Goal: Task Accomplishment & Management: Use online tool/utility

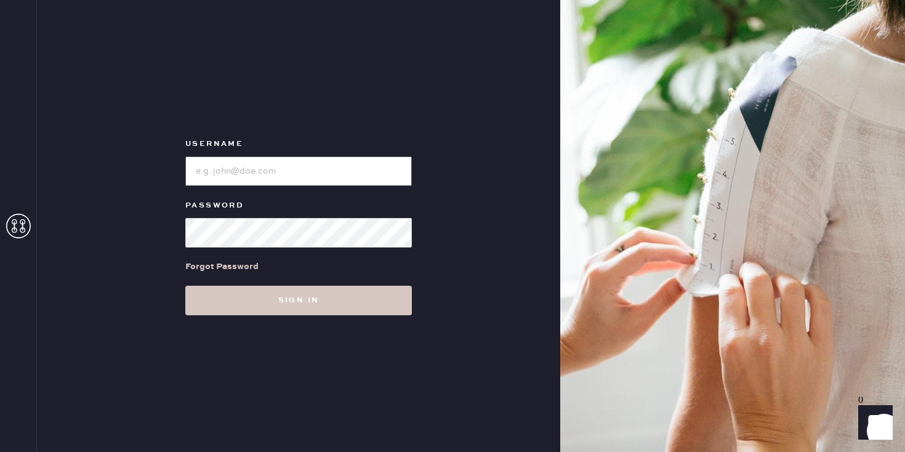
click at [257, 180] on input "loginName" at bounding box center [298, 171] width 227 height 30
type input "reformationsouthcoastplaza"
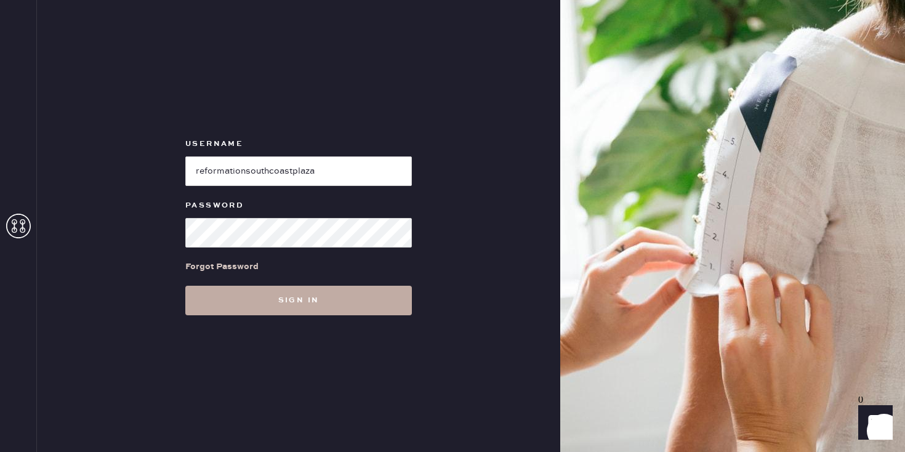
click at [255, 299] on button "Sign in" at bounding box center [298, 301] width 227 height 30
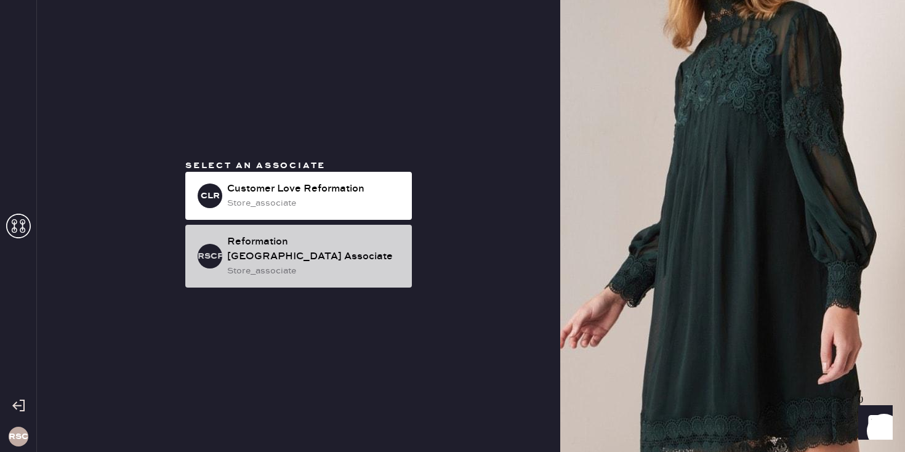
drag, startPoint x: 255, startPoint y: 299, endPoint x: 219, endPoint y: 227, distance: 81.0
click at [219, 227] on div "RSCPA Reformation [GEOGRAPHIC_DATA] Associate store_associate" at bounding box center [298, 256] width 227 height 63
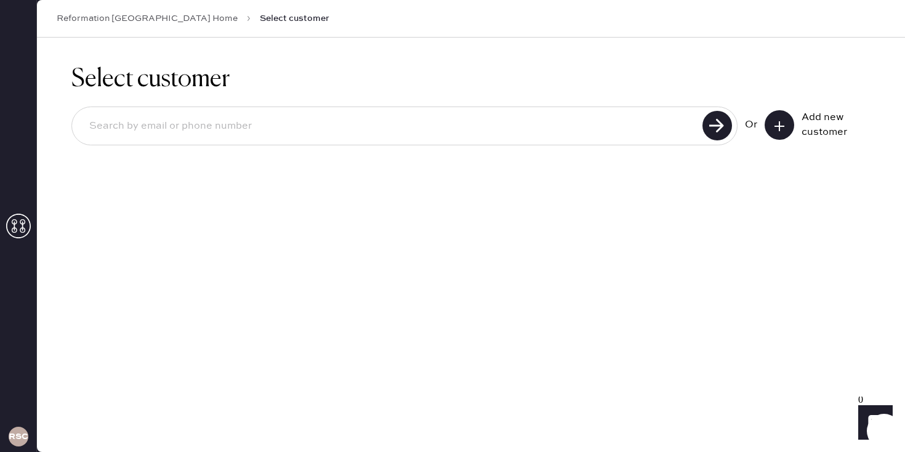
drag, startPoint x: 219, startPoint y: 227, endPoint x: 776, endPoint y: 124, distance: 566.0
click at [776, 124] on icon at bounding box center [779, 126] width 12 height 12
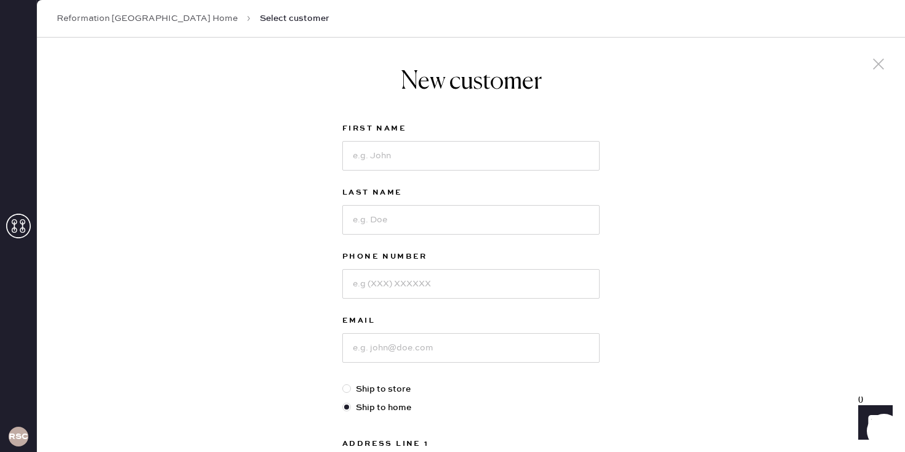
drag, startPoint x: 776, startPoint y: 124, endPoint x: 886, endPoint y: 67, distance: 124.5
click at [886, 67] on icon at bounding box center [879, 64] width 18 height 18
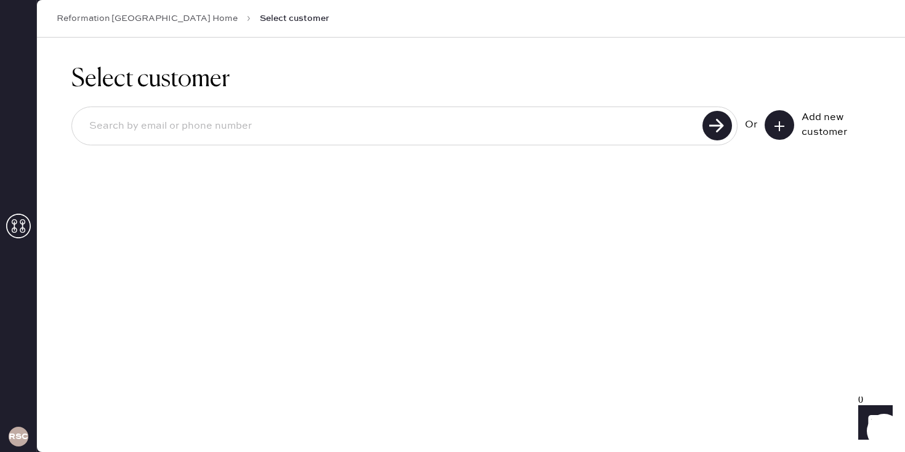
drag, startPoint x: 886, startPoint y: 67, endPoint x: 611, endPoint y: 140, distance: 284.4
click at [611, 140] on div at bounding box center [404, 126] width 666 height 39
type input "4015783783"
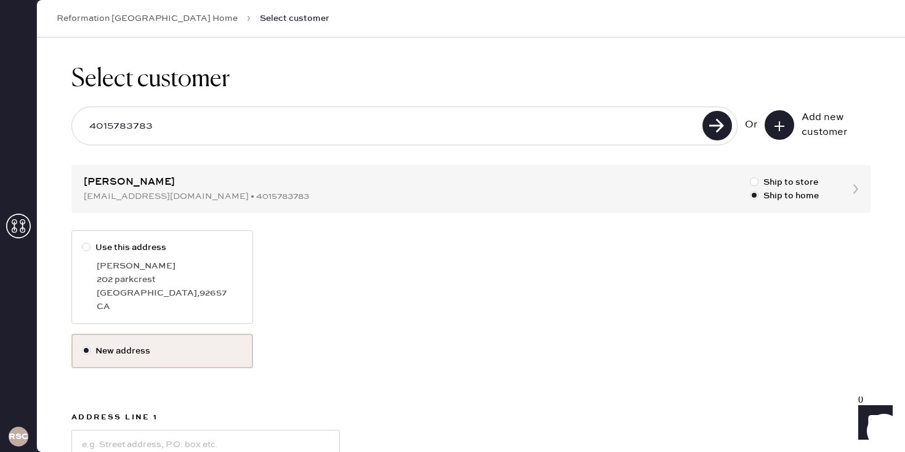
drag, startPoint x: 611, startPoint y: 140, endPoint x: 112, endPoint y: 281, distance: 518.8
click at [112, 281] on div "202 parkcrest" at bounding box center [170, 280] width 146 height 14
click at [83, 241] on input "Use this address" at bounding box center [82, 241] width 1 height 1
radio input "true"
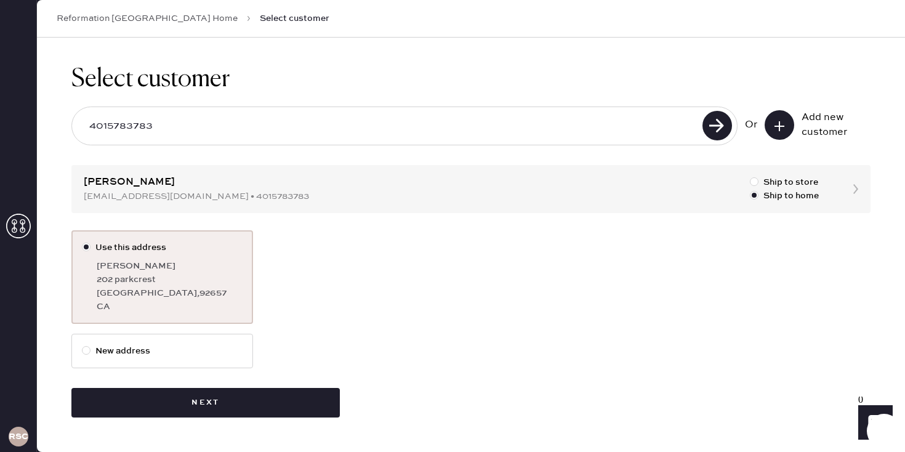
click at [211, 403] on button "Next" at bounding box center [205, 403] width 268 height 30
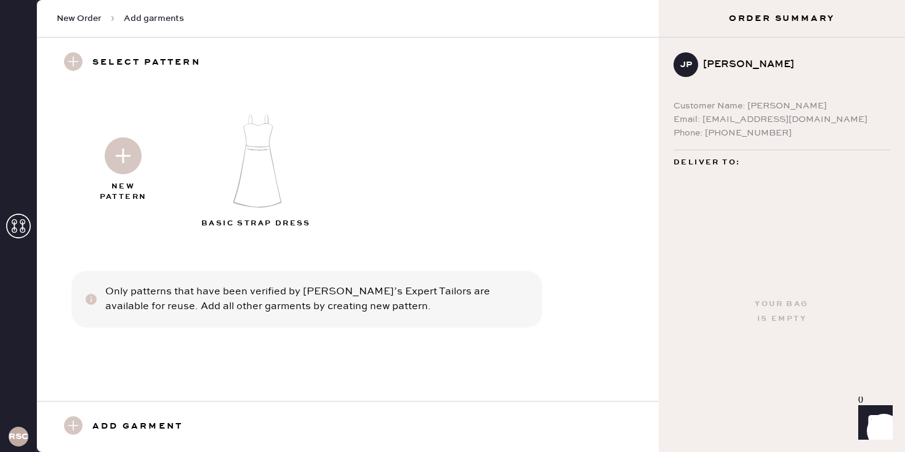
click at [118, 155] on img at bounding box center [123, 155] width 37 height 37
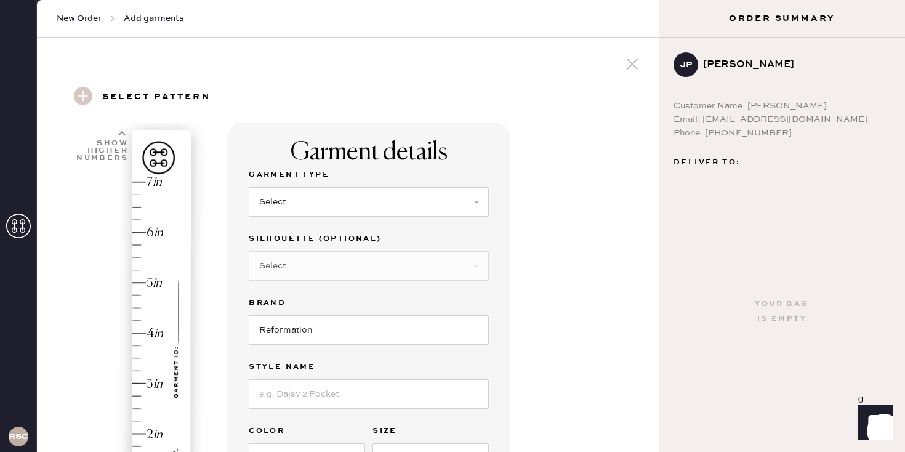
drag, startPoint x: 118, startPoint y: 155, endPoint x: 287, endPoint y: 186, distance: 172.1
click at [287, 186] on div "Select Basic Skirt Jeans Leggings Pants Shorts Basic Sleeved Dress Basic Sleeve…" at bounding box center [369, 201] width 240 height 32
drag, startPoint x: 287, startPoint y: 186, endPoint x: 286, endPoint y: 207, distance: 20.9
click at [286, 207] on select "Select Basic Skirt Jeans Leggings Pants Shorts Basic Sleeved Dress Basic Sleeve…" at bounding box center [369, 202] width 240 height 30
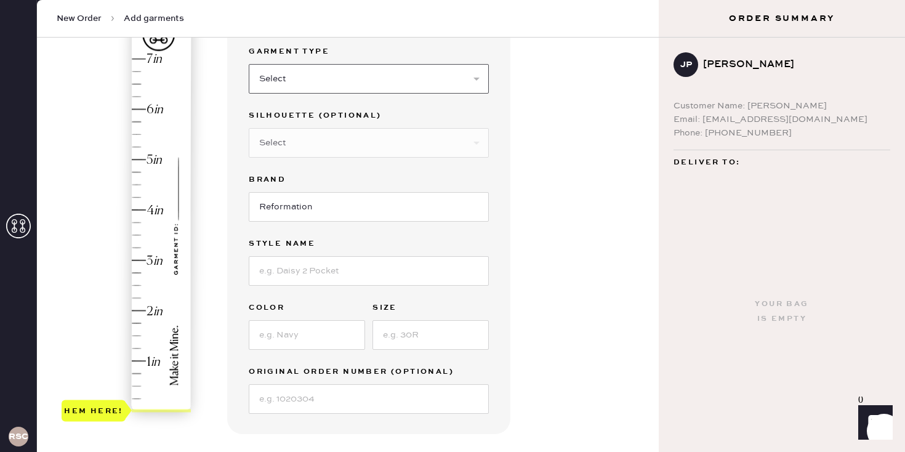
scroll to position [83, 0]
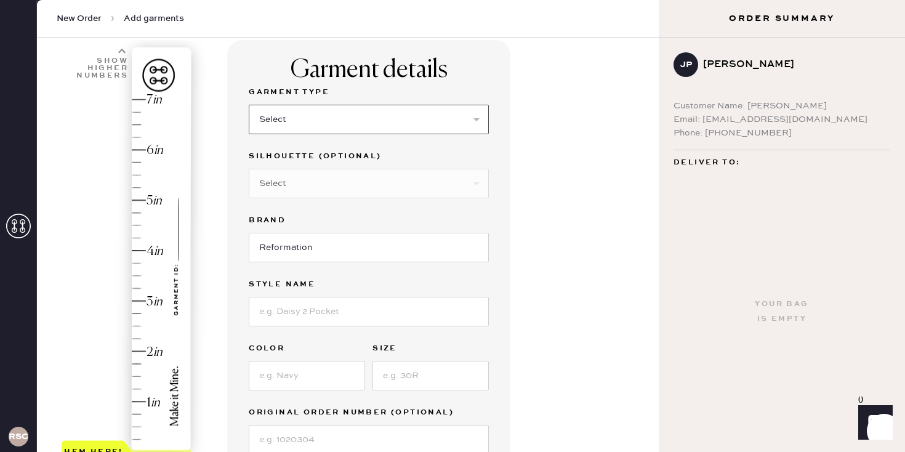
click at [297, 108] on select "Select Basic Skirt Jeans Leggings Pants Shorts Basic Sleeved Dress Basic Sleeve…" at bounding box center [369, 120] width 240 height 30
click at [302, 119] on select "Select Basic Skirt Jeans Leggings Pants Shorts Basic Sleeved Dress Basic Sleeve…" at bounding box center [369, 120] width 240 height 30
select select "6"
click at [323, 182] on select "Select Other" at bounding box center [369, 184] width 240 height 30
click at [305, 190] on select "Select Maxi Dress Midi Dress Mini Dress Other" at bounding box center [369, 184] width 240 height 30
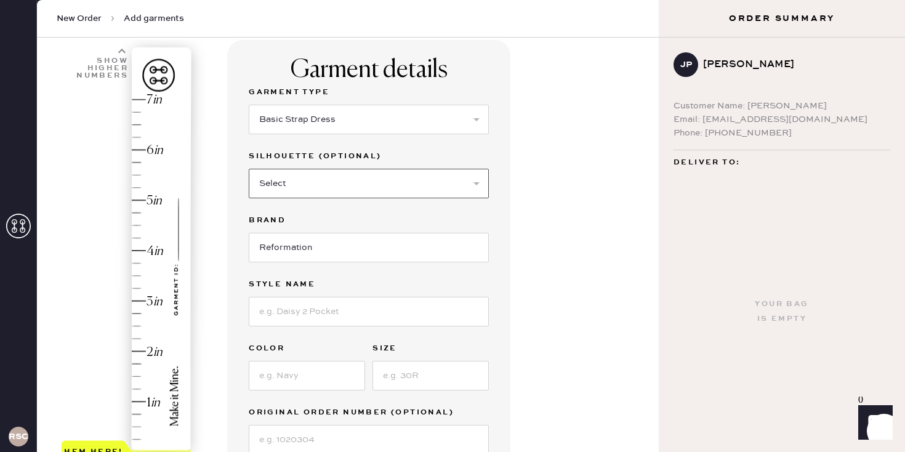
select select "38"
click at [294, 252] on input "Reformation" at bounding box center [369, 248] width 240 height 30
drag, startPoint x: 294, startPoint y: 252, endPoint x: 293, endPoint y: 309, distance: 57.3
click at [293, 309] on input at bounding box center [369, 312] width 240 height 30
type input "Brie Silk Dress"
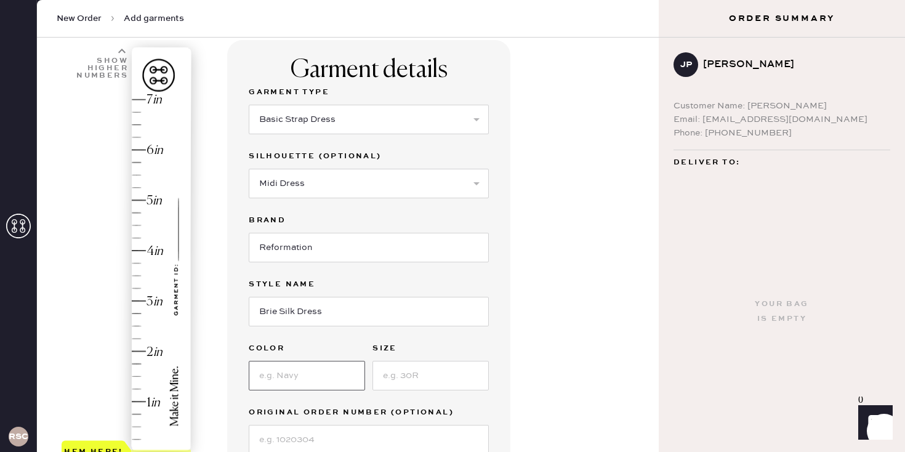
click at [298, 384] on input at bounding box center [307, 376] width 116 height 30
type input "Pine Tree"
drag, startPoint x: 293, startPoint y: 309, endPoint x: 436, endPoint y: 376, distance: 158.1
click at [436, 376] on input at bounding box center [431, 376] width 116 height 30
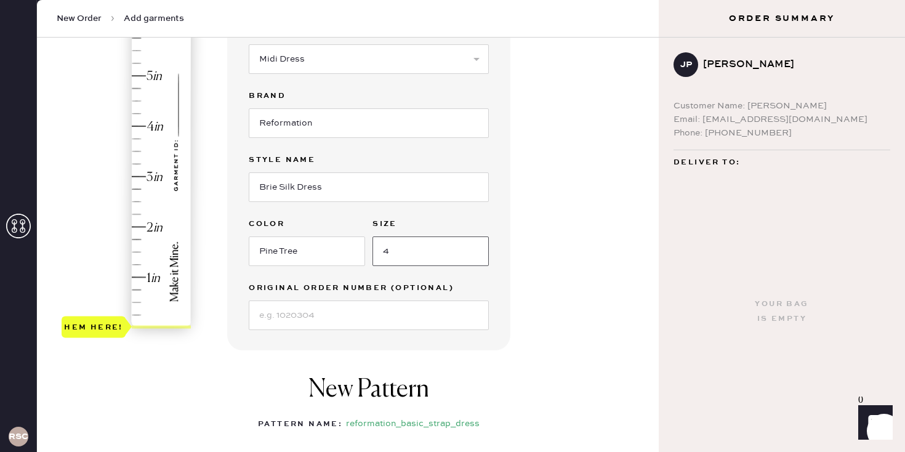
scroll to position [235, 0]
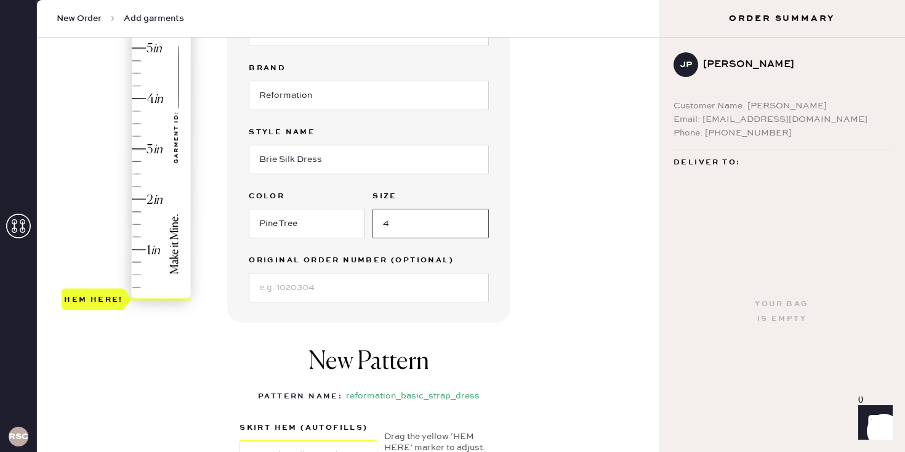
type input "4"
type input "3.75"
drag, startPoint x: 436, startPoint y: 376, endPoint x: 140, endPoint y: 110, distance: 397.7
click at [140, 110] on div "Hem here!" at bounding box center [127, 123] width 131 height 363
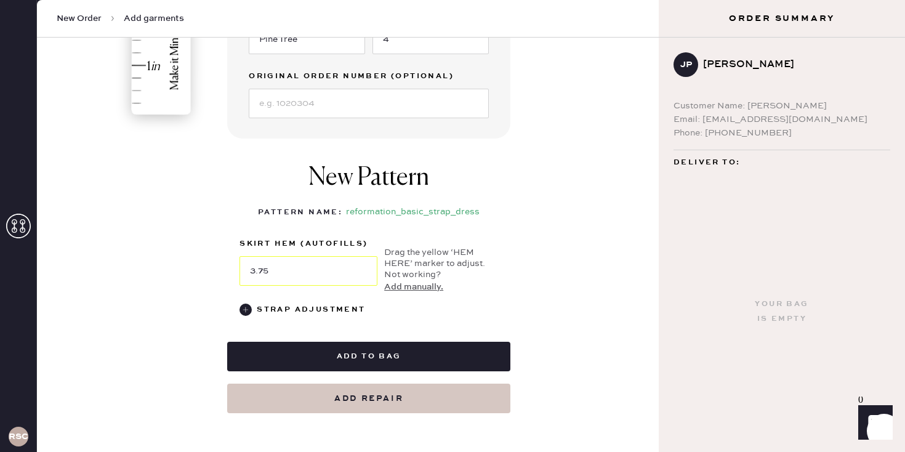
scroll to position [439, 0]
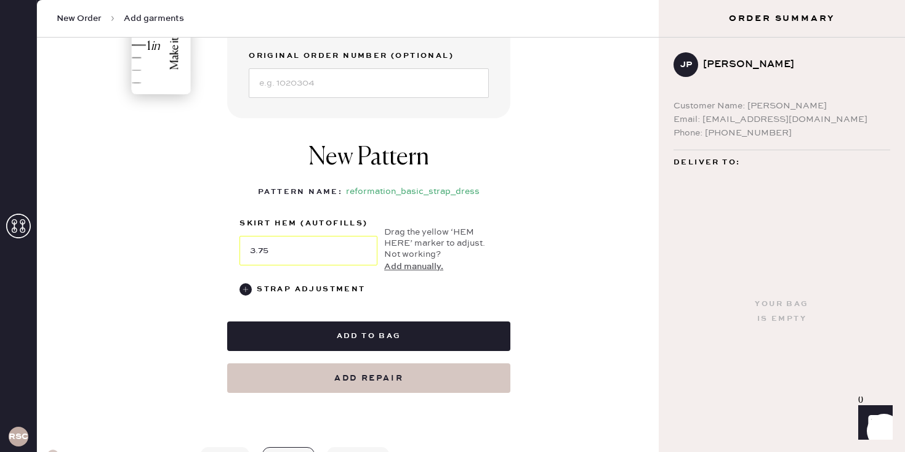
click at [376, 342] on button "Add to bag" at bounding box center [368, 336] width 283 height 30
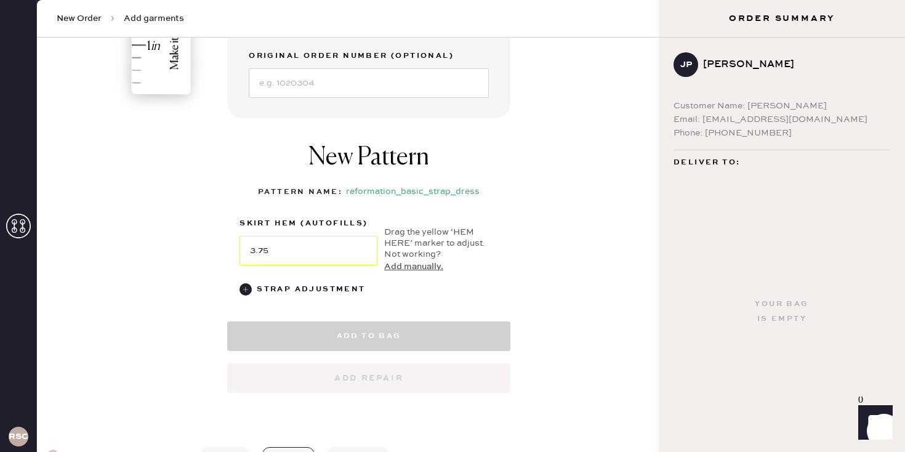
select select
select select "6"
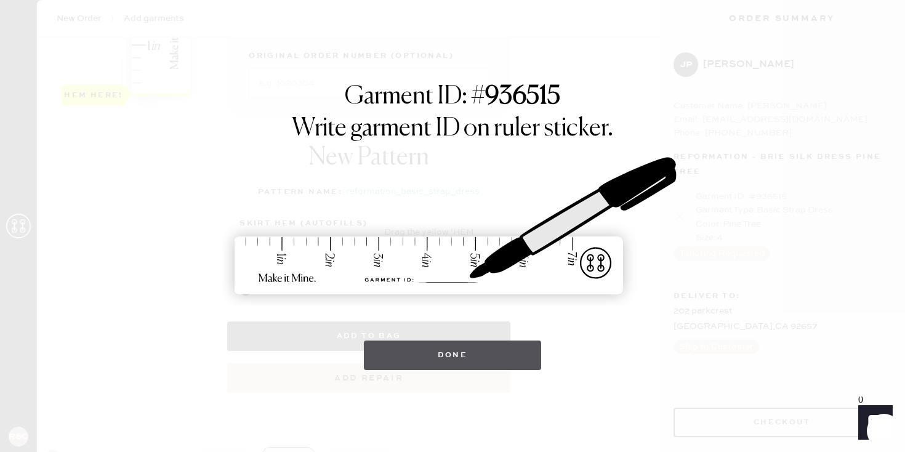
drag, startPoint x: 140, startPoint y: 110, endPoint x: 437, endPoint y: 360, distance: 388.0
click at [437, 360] on button "Done" at bounding box center [453, 356] width 178 height 30
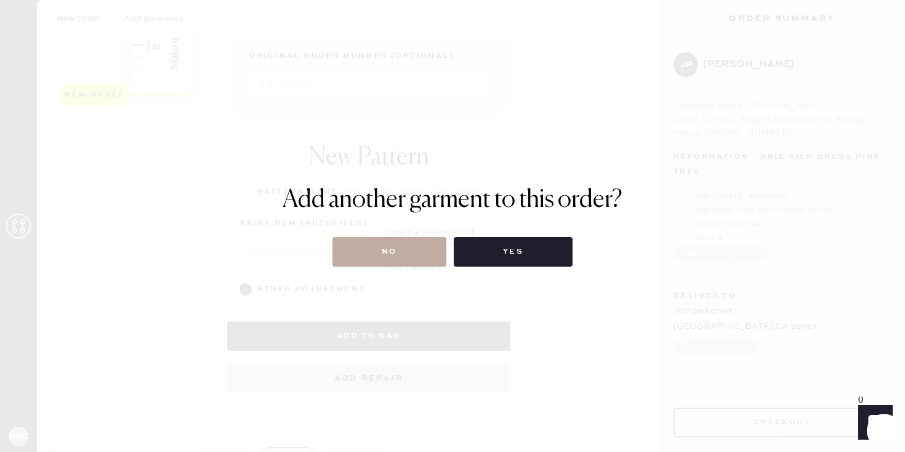
drag, startPoint x: 437, startPoint y: 360, endPoint x: 385, endPoint y: 256, distance: 116.2
click at [385, 256] on button "No" at bounding box center [390, 252] width 114 height 30
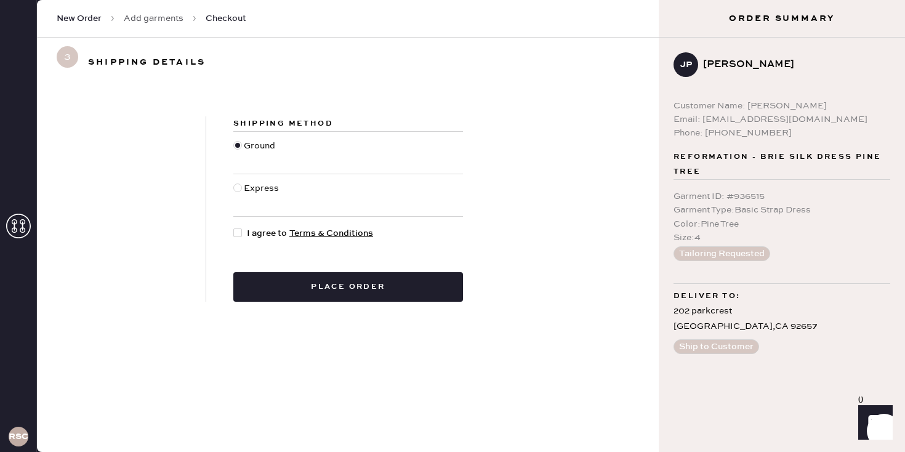
click at [241, 234] on div at bounding box center [237, 232] width 9 height 9
click at [234, 227] on input "I agree to Terms & Conditions" at bounding box center [233, 227] width 1 height 1
checkbox input "true"
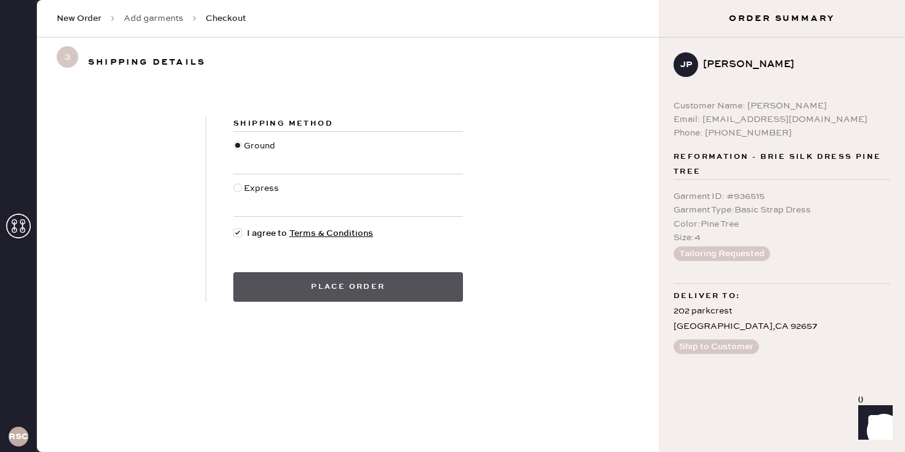
drag, startPoint x: 385, startPoint y: 256, endPoint x: 294, endPoint y: 286, distance: 95.8
click at [294, 286] on button "Place order" at bounding box center [348, 287] width 230 height 30
